Goal: Navigation & Orientation: Understand site structure

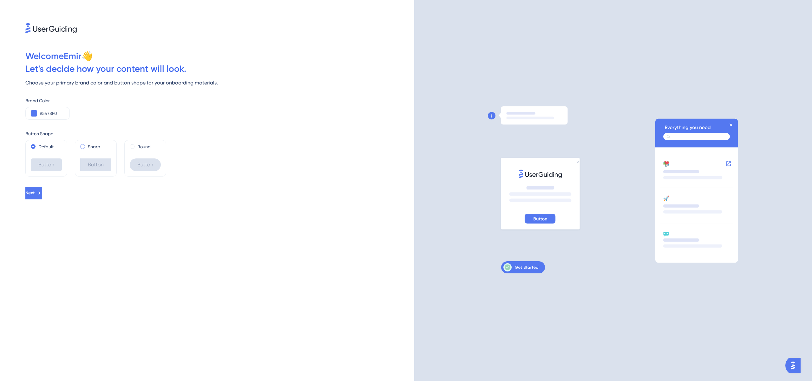
click at [92, 144] on label "Sharp" at bounding box center [94, 147] width 12 height 8
click at [49, 145] on label "Default" at bounding box center [45, 147] width 15 height 8
click at [89, 149] on label "Sharp" at bounding box center [94, 147] width 12 height 8
click at [134, 147] on div "Round" at bounding box center [145, 147] width 31 height 8
click at [43, 144] on label "Default" at bounding box center [45, 147] width 15 height 8
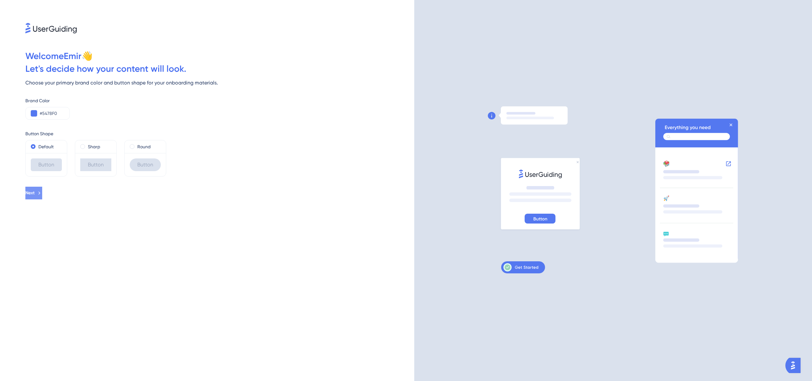
click at [42, 197] on button "Next" at bounding box center [33, 192] width 17 height 13
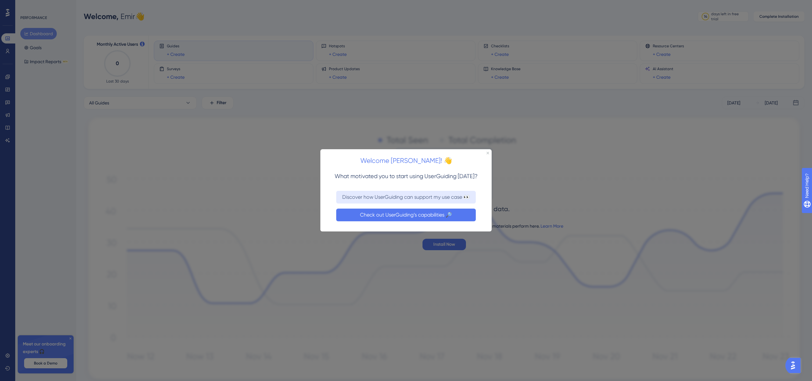
click at [429, 210] on button "Check out UserGuiding’s capabilities 🔎" at bounding box center [406, 214] width 140 height 13
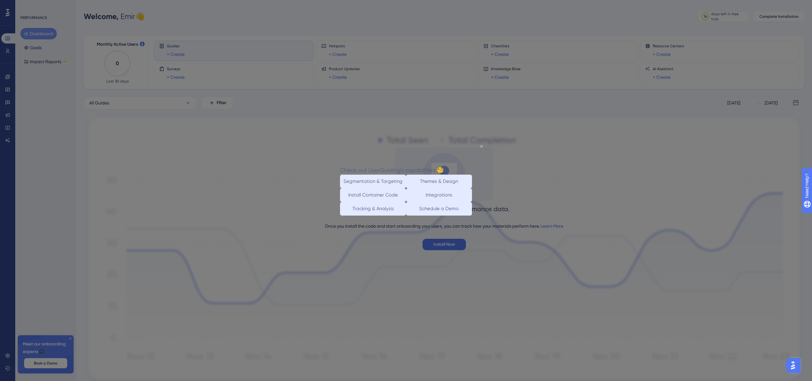
click at [480, 147] on icon "Close Preview" at bounding box center [481, 146] width 3 height 3
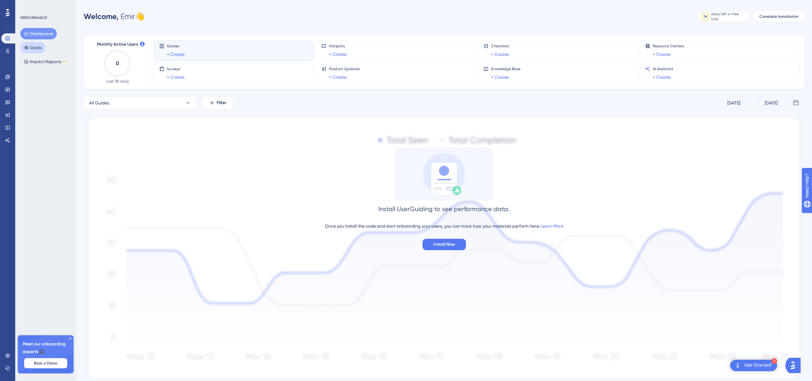
click at [40, 50] on button "Goals" at bounding box center [32, 47] width 25 height 11
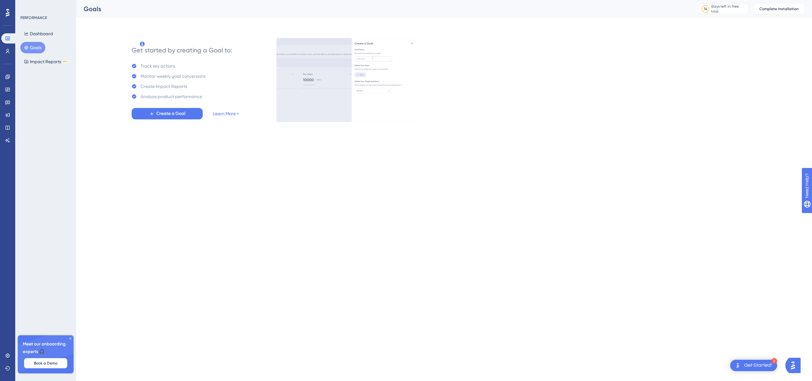
click at [40, 50] on button "Goals" at bounding box center [32, 47] width 25 height 11
click at [36, 29] on button "Dashboard" at bounding box center [38, 33] width 36 height 11
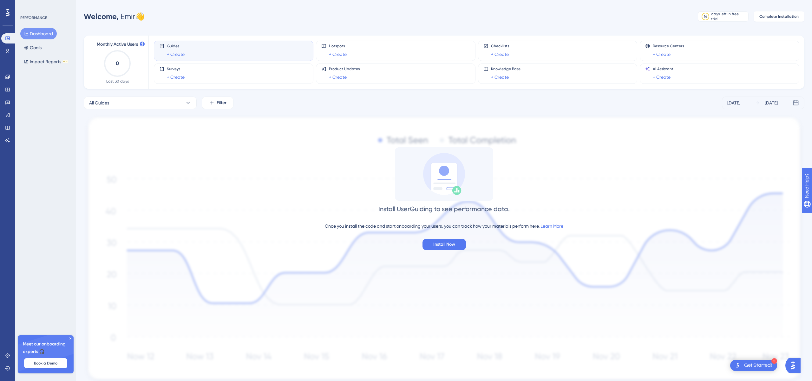
scroll to position [24, 0]
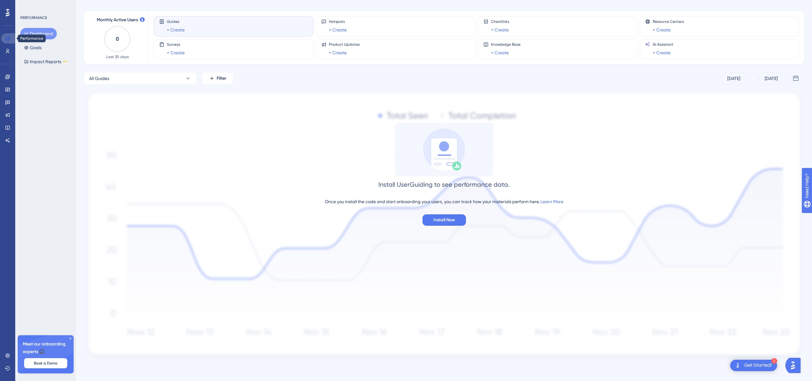
click at [5, 38] on icon at bounding box center [7, 38] width 5 height 5
click at [7, 51] on icon at bounding box center [7, 51] width 5 height 5
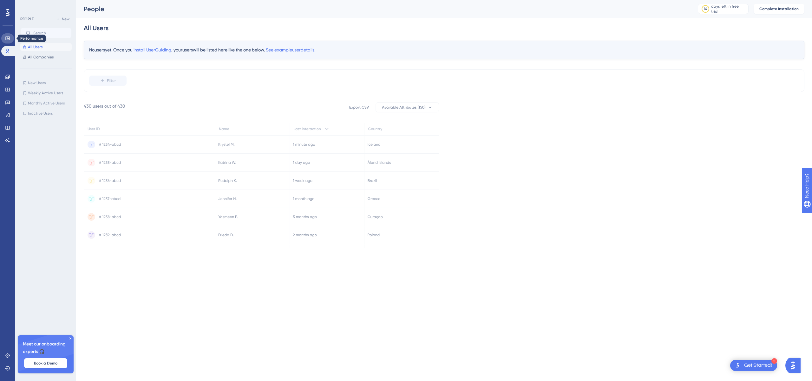
click at [8, 36] on icon at bounding box center [7, 38] width 5 height 5
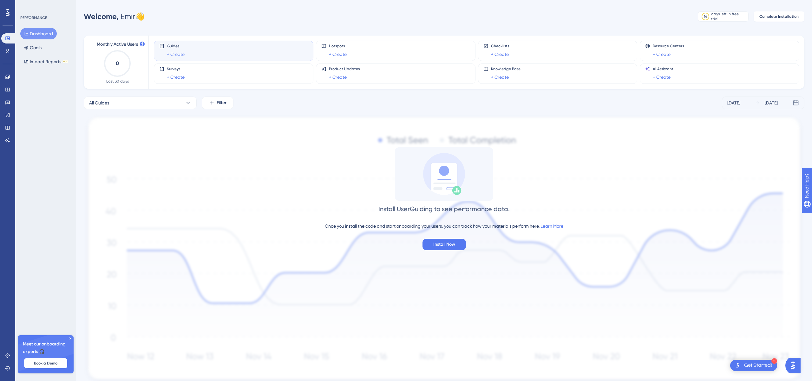
click at [174, 53] on link "+ Create" at bounding box center [176, 54] width 18 height 8
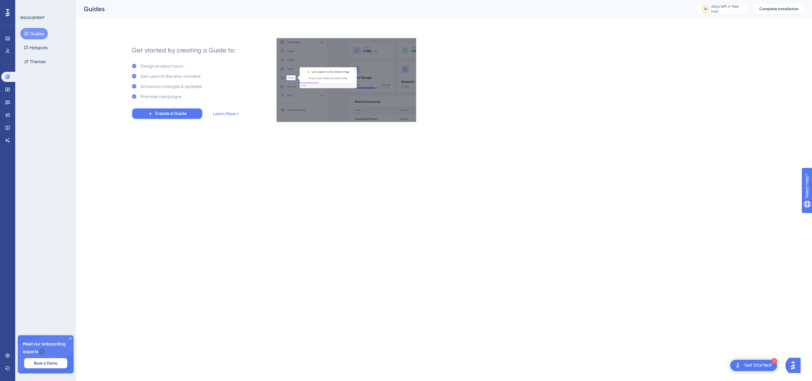
click at [176, 116] on span "Create a Guide" at bounding box center [170, 114] width 31 height 8
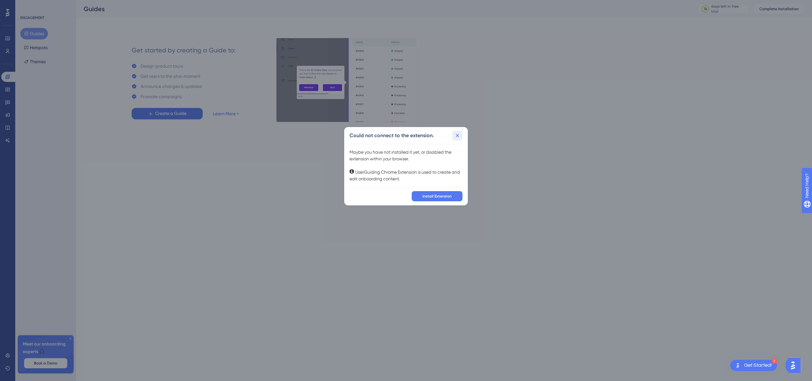
click at [456, 138] on icon at bounding box center [457, 135] width 6 height 6
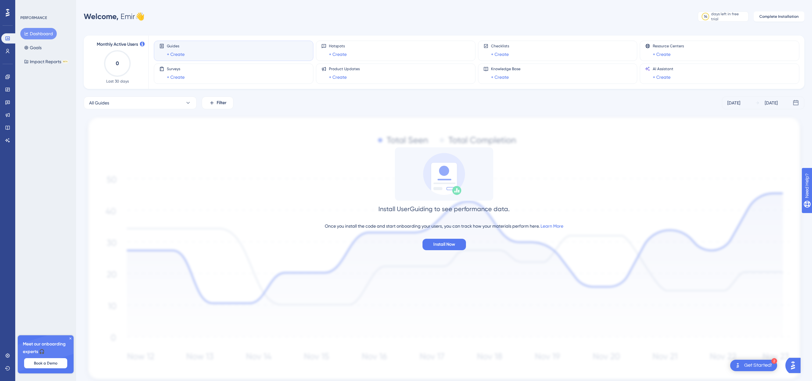
drag, startPoint x: 413, startPoint y: 178, endPoint x: 400, endPoint y: 192, distance: 19.3
click at [401, 193] on div at bounding box center [444, 173] width 98 height 53
click at [61, 64] on button "Impact Reports BETA" at bounding box center [46, 61] width 52 height 11
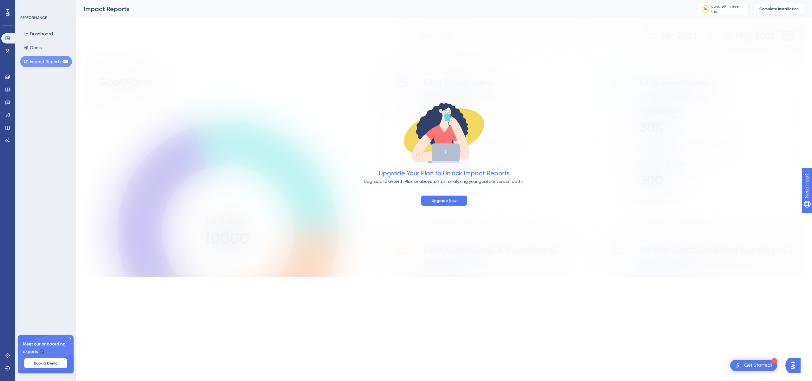
drag, startPoint x: 411, startPoint y: 141, endPoint x: 348, endPoint y: 140, distance: 62.8
click at [348, 142] on div "Upgrade Your Plan to Unlock Impact Reports Upgrade to Growth Plan or above to s…" at bounding box center [444, 152] width 720 height 106
click at [44, 42] on div "Dashboard Goals Impact Reports BETA" at bounding box center [45, 47] width 51 height 39
click at [36, 48] on button "Goals" at bounding box center [32, 47] width 25 height 11
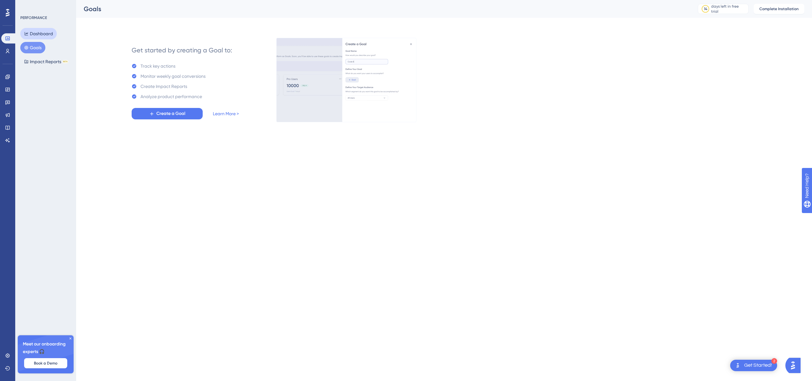
click at [44, 35] on button "Dashboard" at bounding box center [38, 33] width 36 height 11
